Goal: Go to known website: Access a specific website the user already knows

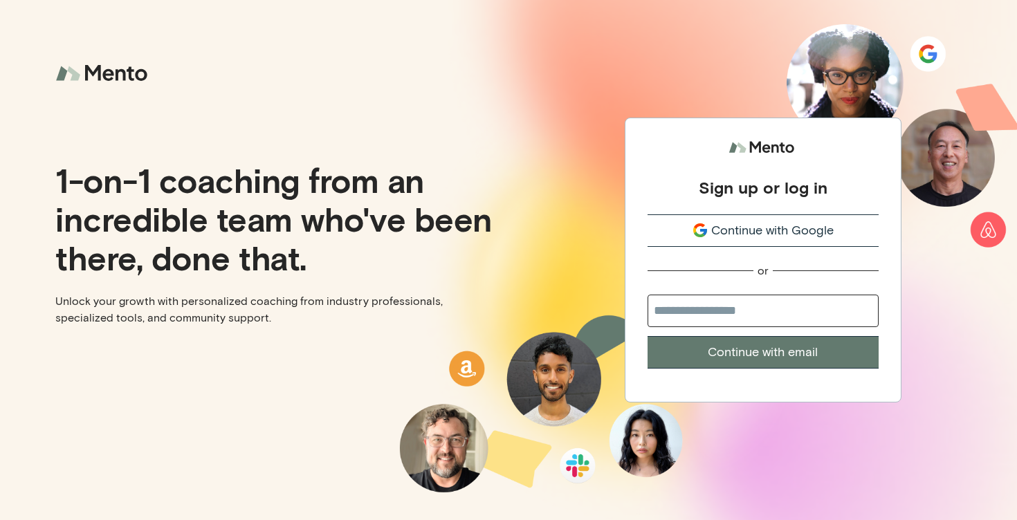
click at [758, 213] on div "Sign up or log in Continue with Google or Continue with email" at bounding box center [763, 252] width 231 height 234
click at [759, 237] on span "Continue with Google" at bounding box center [772, 230] width 122 height 19
